Goal: Task Accomplishment & Management: Manage account settings

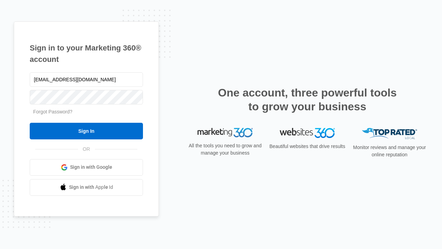
type input "dankie614@gmail.com"
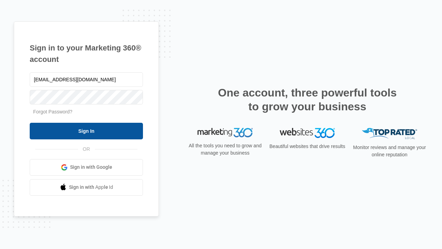
click at [86, 131] on input "Sign In" at bounding box center [86, 131] width 113 height 17
